Goal: Task Accomplishment & Management: Manage account settings

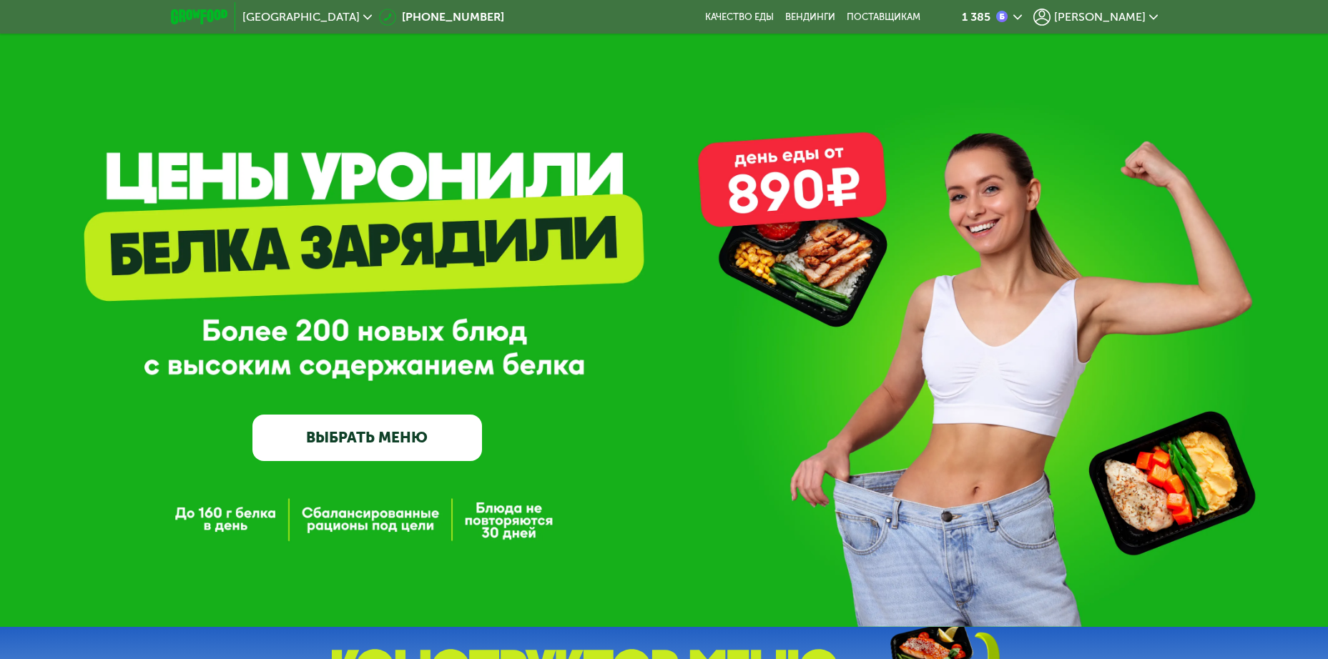
click at [1119, 18] on span "[PERSON_NAME]" at bounding box center [1100, 16] width 92 height 11
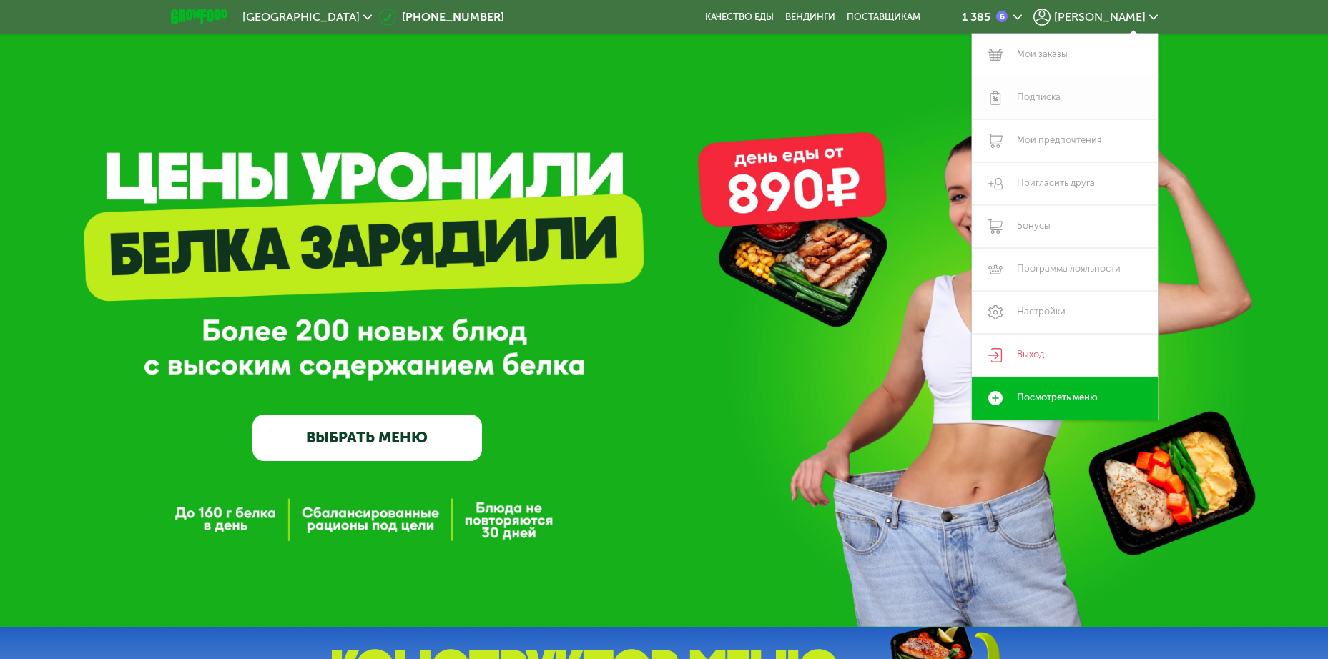
click at [1037, 96] on link "Подписка" at bounding box center [1065, 98] width 186 height 43
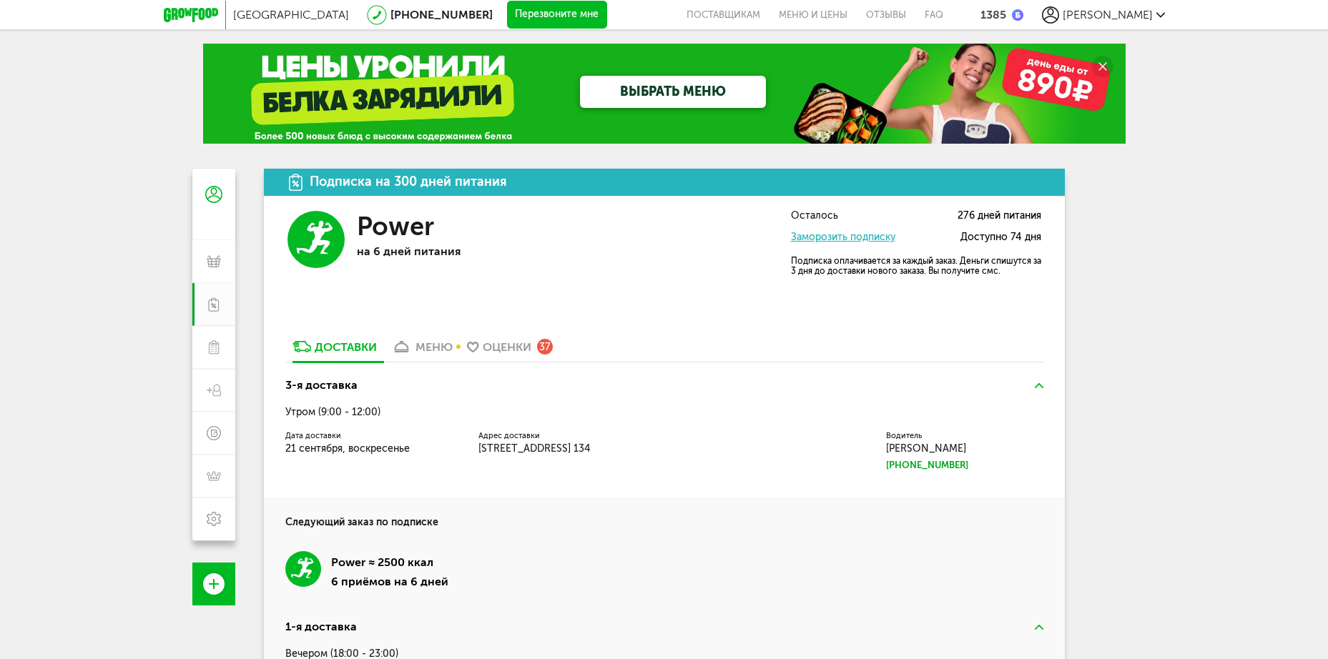
click at [425, 350] on div "меню" at bounding box center [434, 347] width 37 height 14
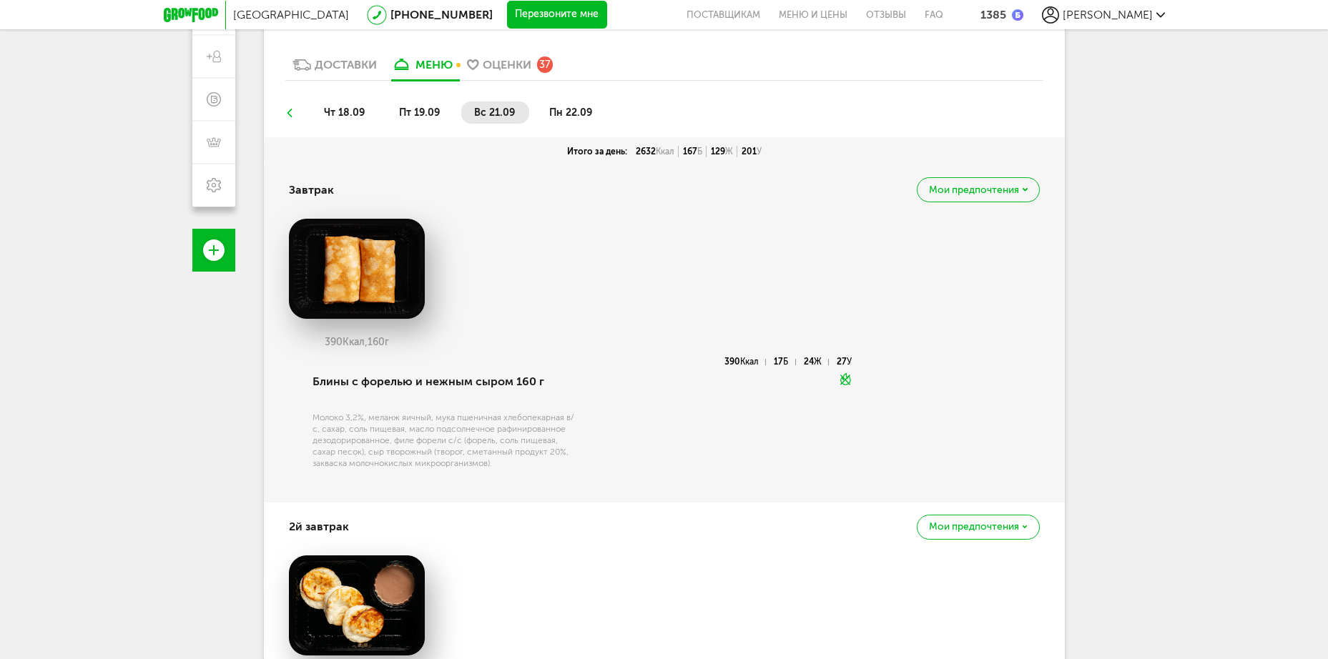
scroll to position [328, 0]
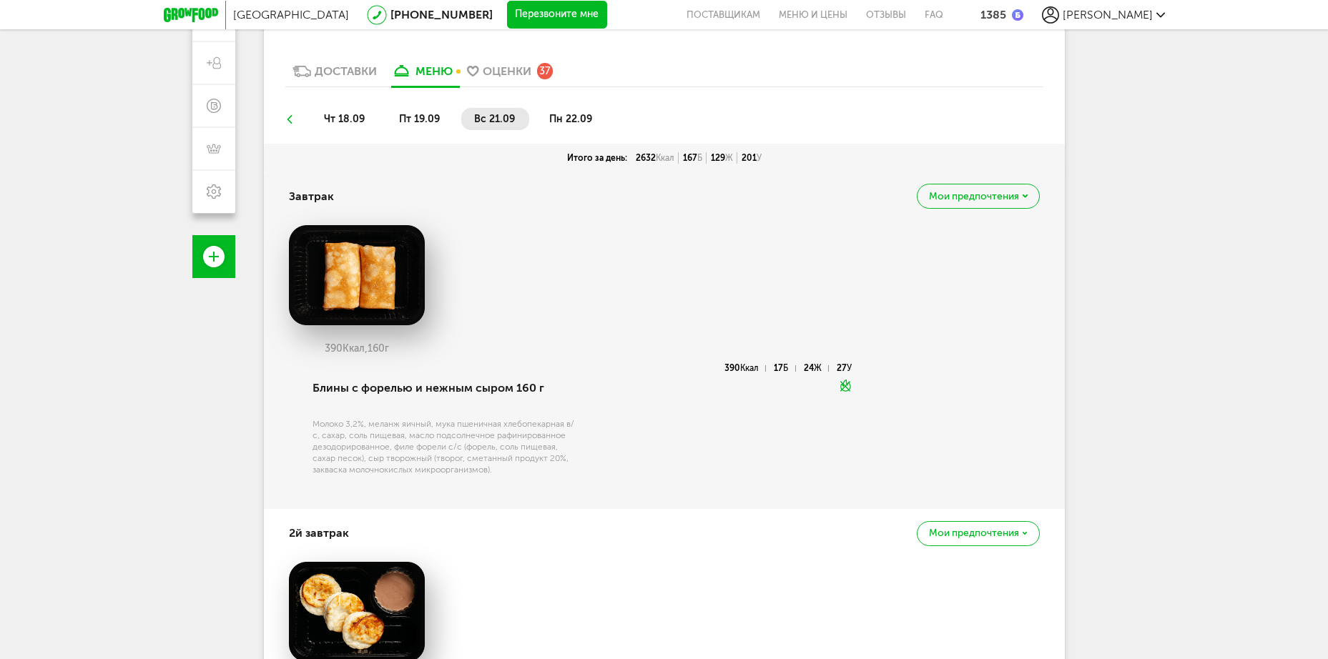
click at [569, 114] on span "пн 22.09" at bounding box center [570, 119] width 43 height 12
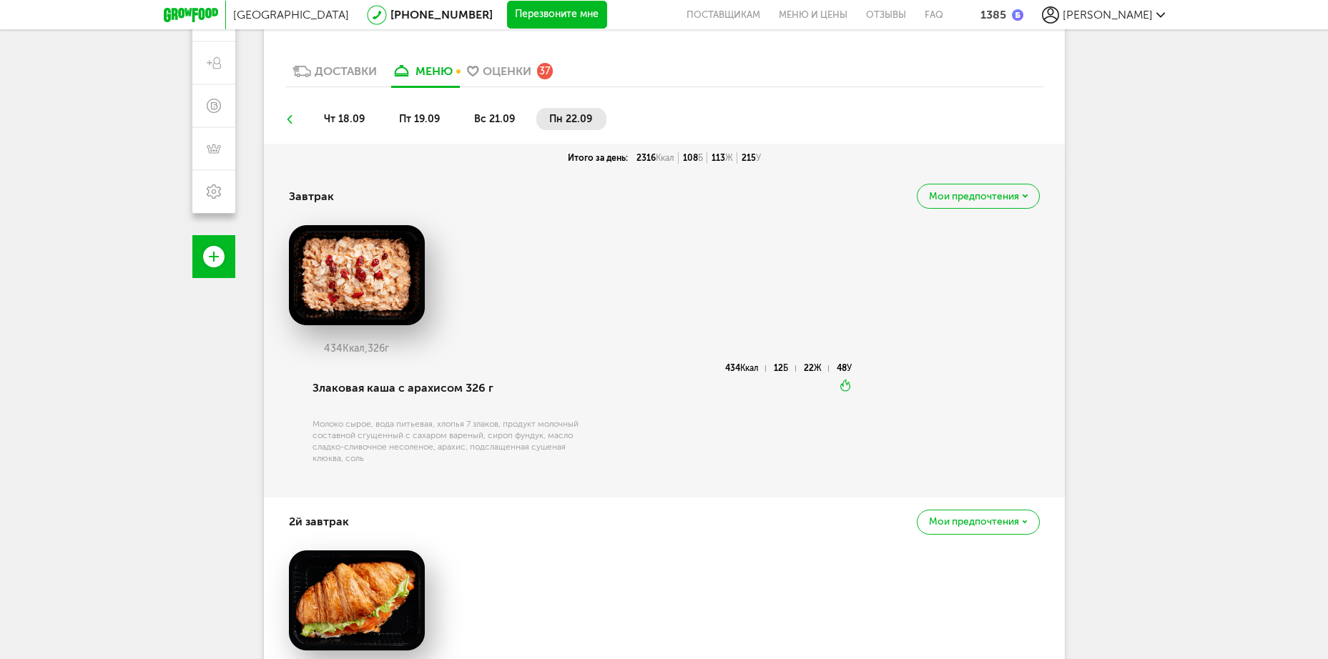
click at [491, 117] on span "вс 21.09" at bounding box center [494, 119] width 41 height 12
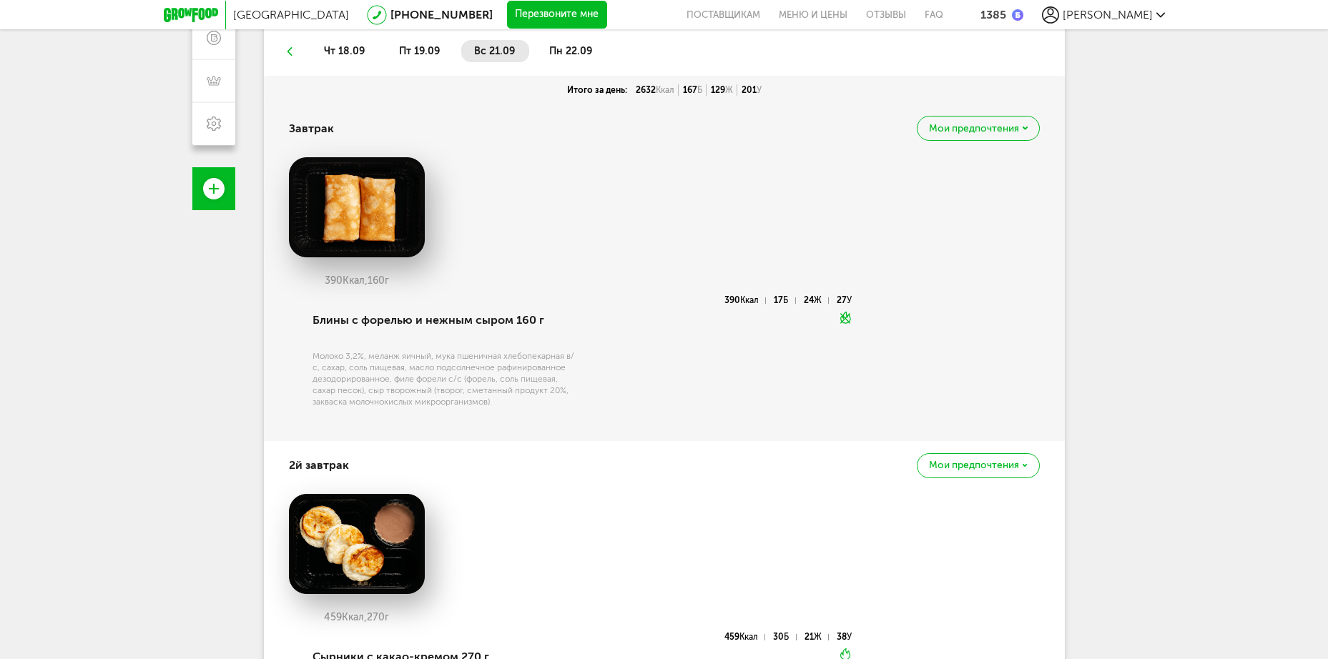
scroll to position [392, 0]
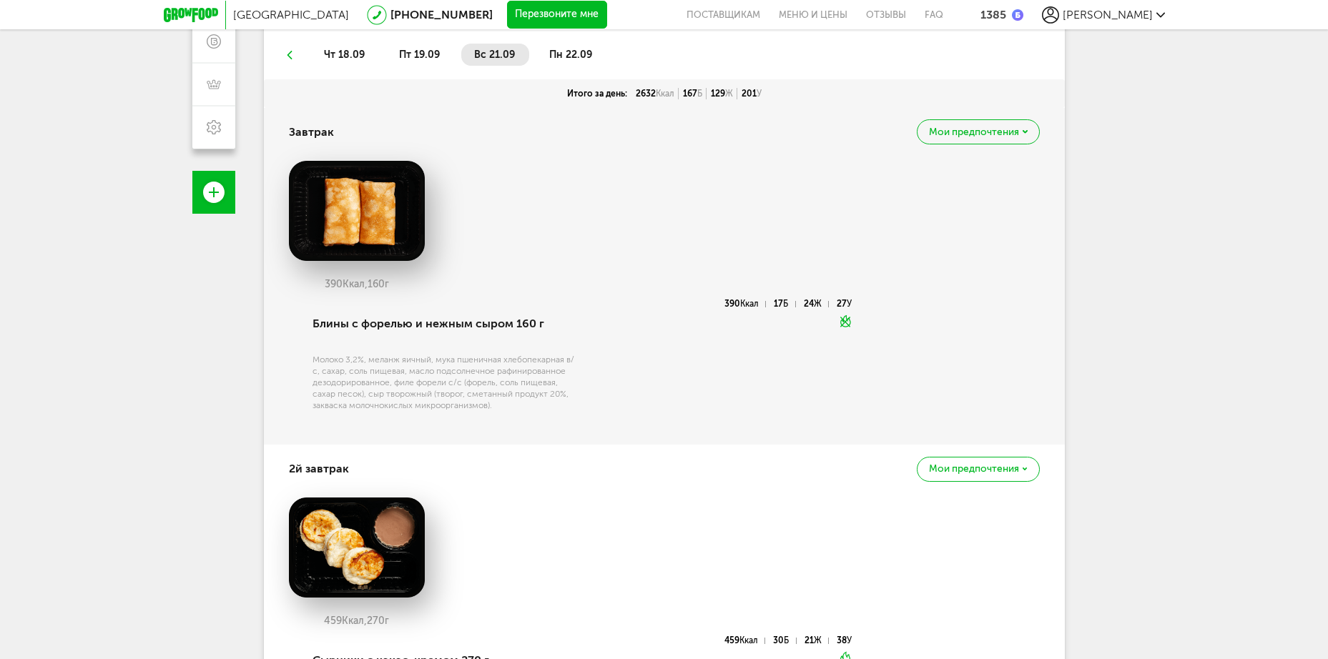
click at [584, 53] on span "пн 22.09" at bounding box center [570, 55] width 43 height 12
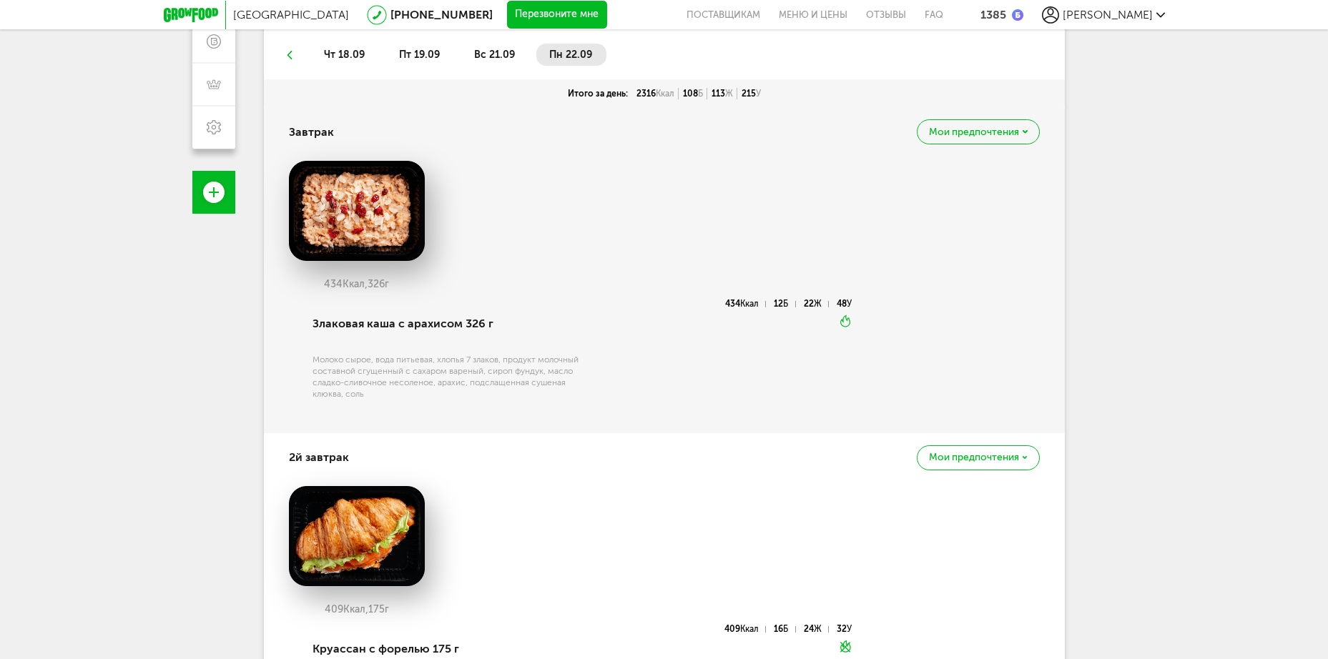
click at [490, 55] on span "вс 21.09" at bounding box center [494, 55] width 41 height 12
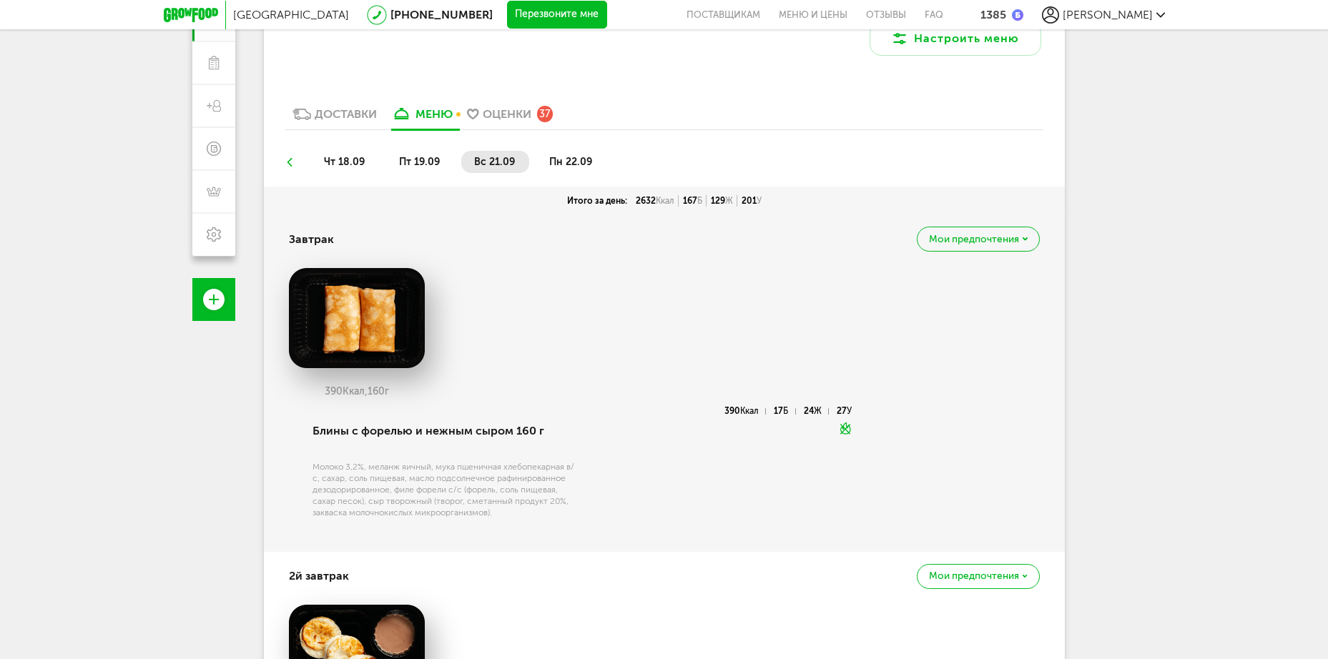
scroll to position [275, 0]
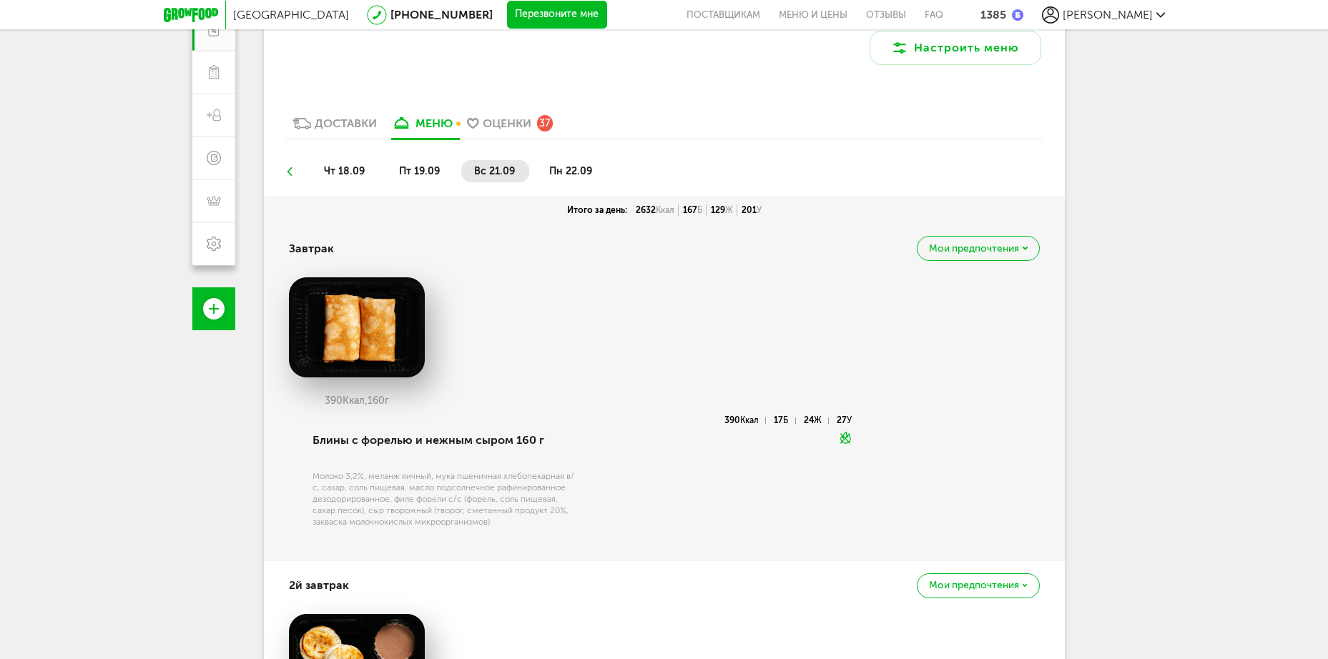
click at [569, 177] on span "пн 22.09" at bounding box center [570, 171] width 43 height 12
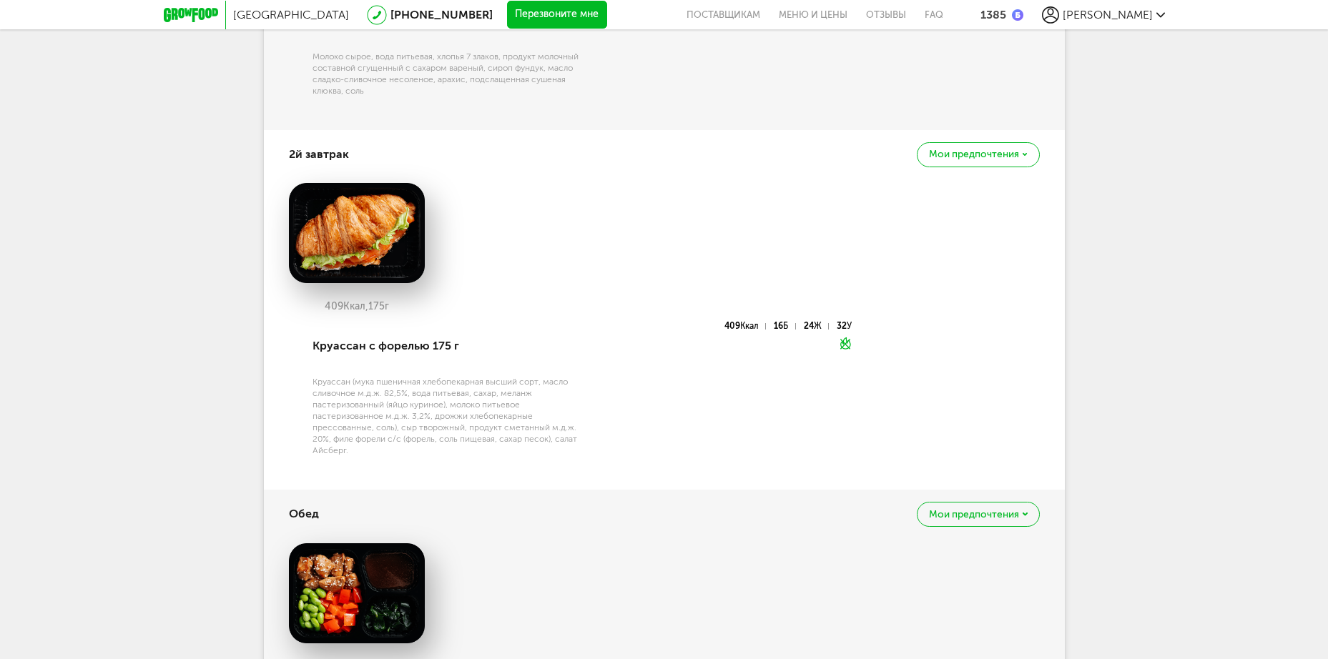
scroll to position [672, 0]
